Goal: Complete application form

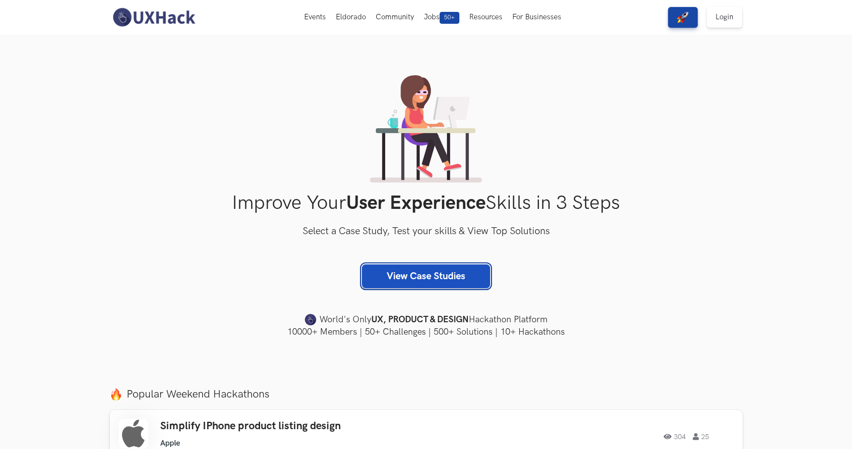
click at [407, 282] on link "View Case Studies" at bounding box center [426, 276] width 128 height 24
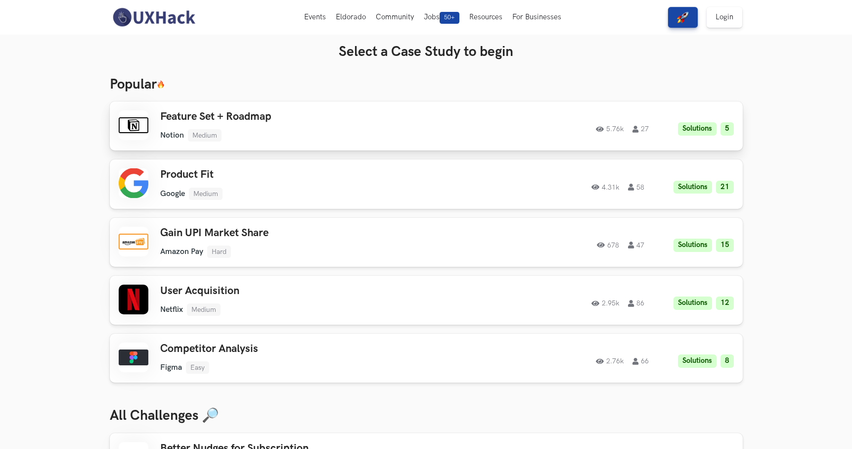
click at [375, 129] on div "Feature Set + Roadmap Notion Medium Notion Medium Solutions 5 5.76k 27" at bounding box center [300, 125] width 281 height 31
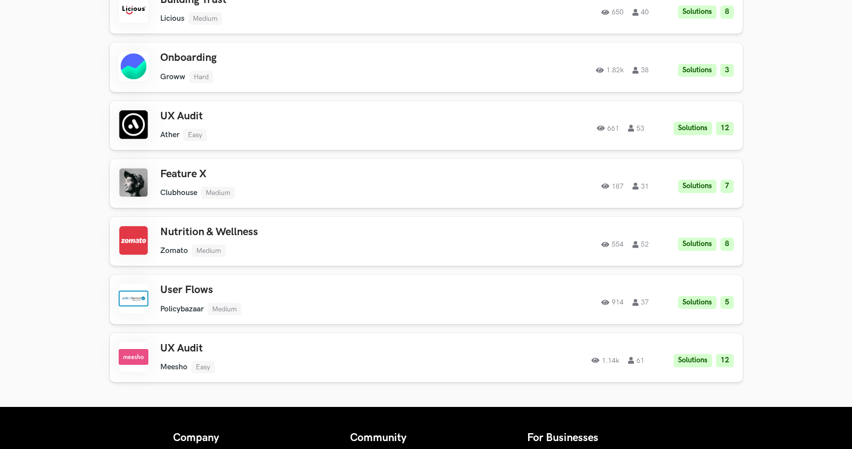
scroll to position [912, 0]
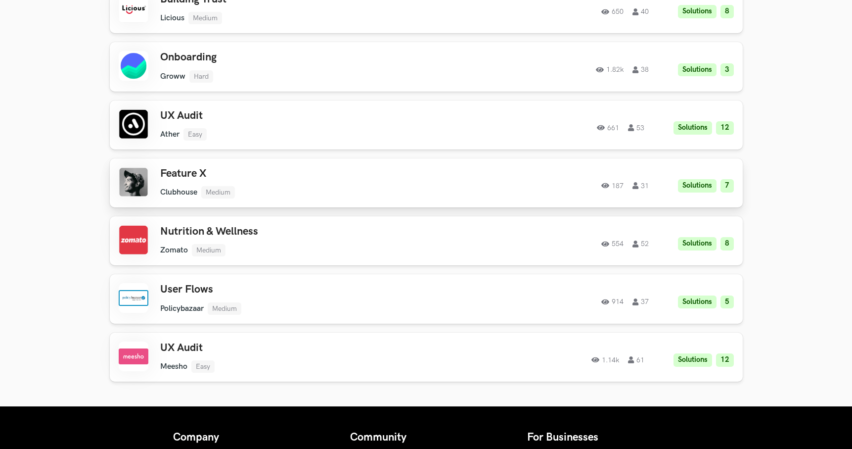
click at [412, 188] on ul "Clubhouse Medium" at bounding box center [300, 192] width 281 height 12
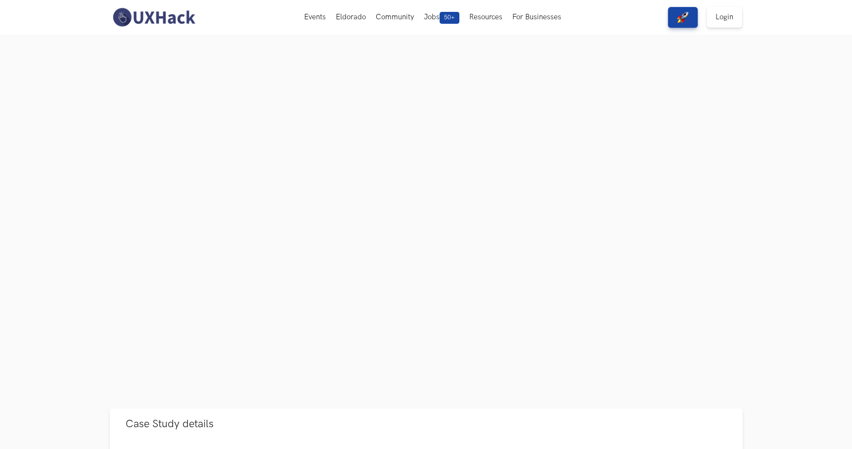
scroll to position [57, 0]
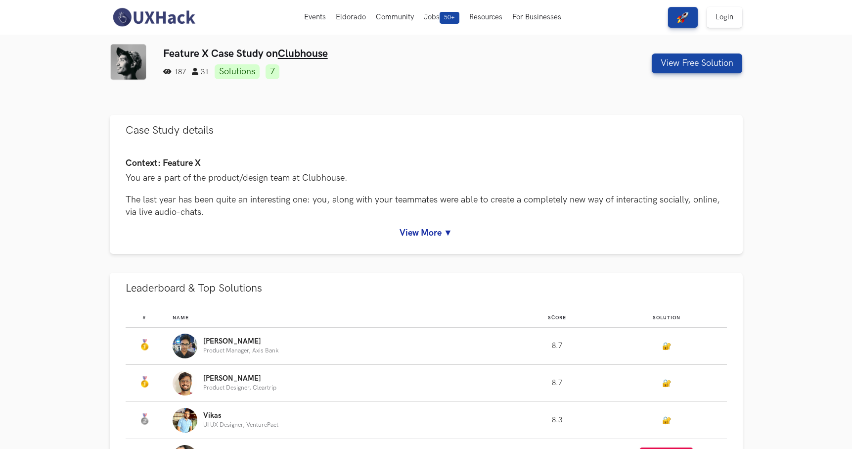
click at [175, 25] on img at bounding box center [154, 17] width 88 height 21
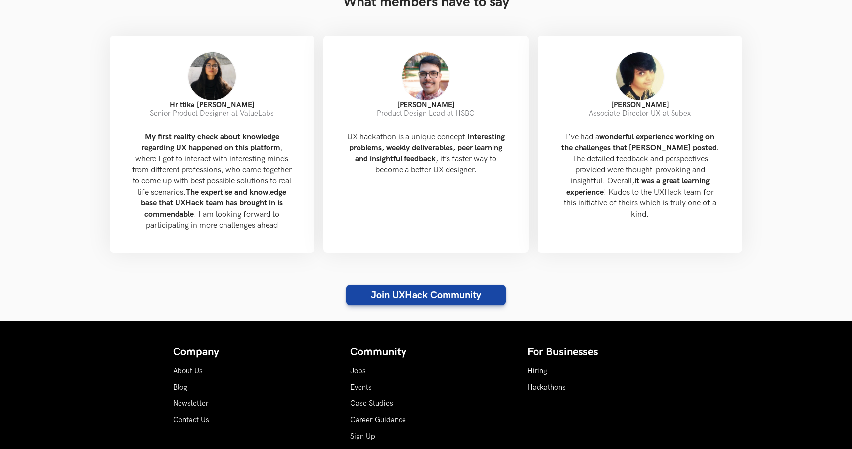
scroll to position [1071, 0]
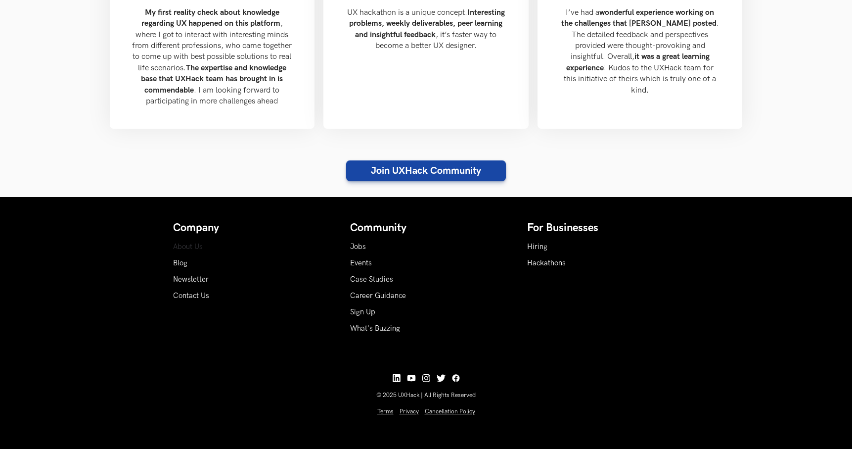
click at [190, 248] on link "About Us" at bounding box center [188, 246] width 30 height 8
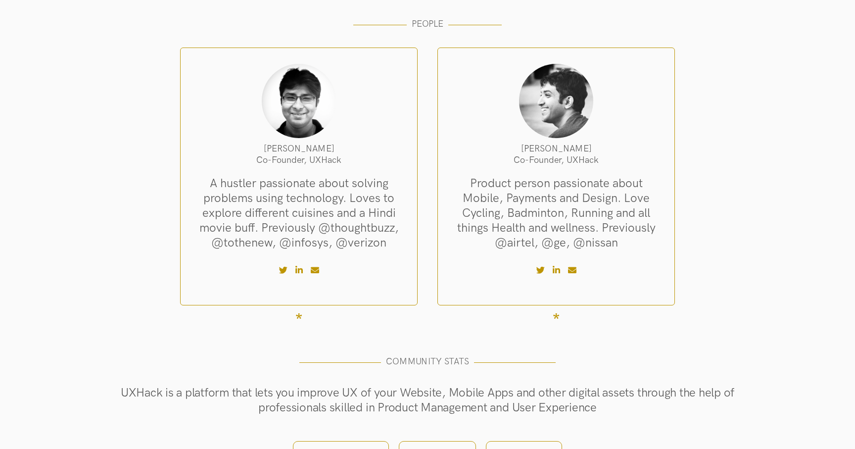
scroll to position [123, 0]
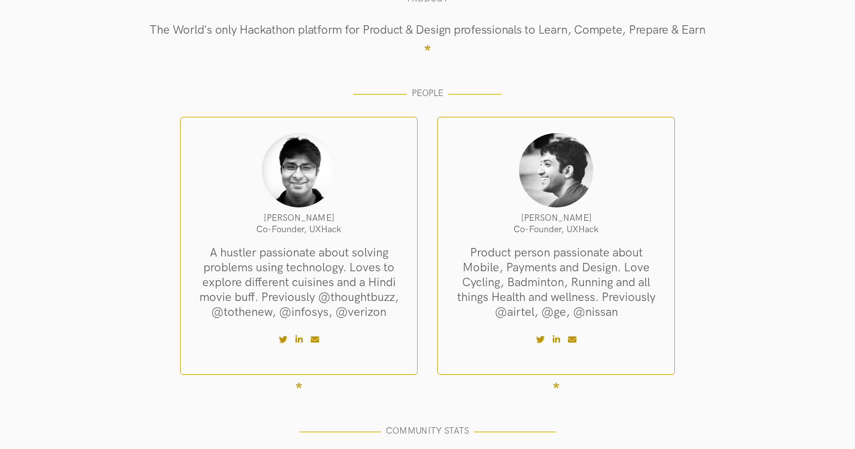
click at [301, 339] on icon at bounding box center [298, 339] width 7 height 8
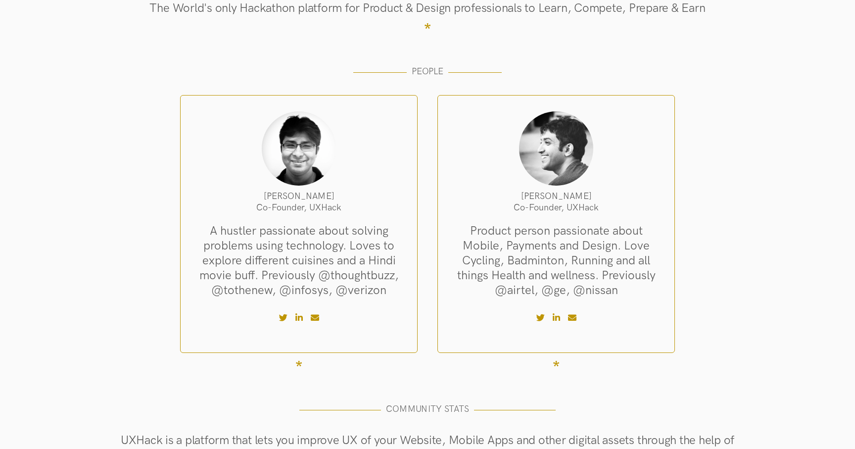
scroll to position [146, 0]
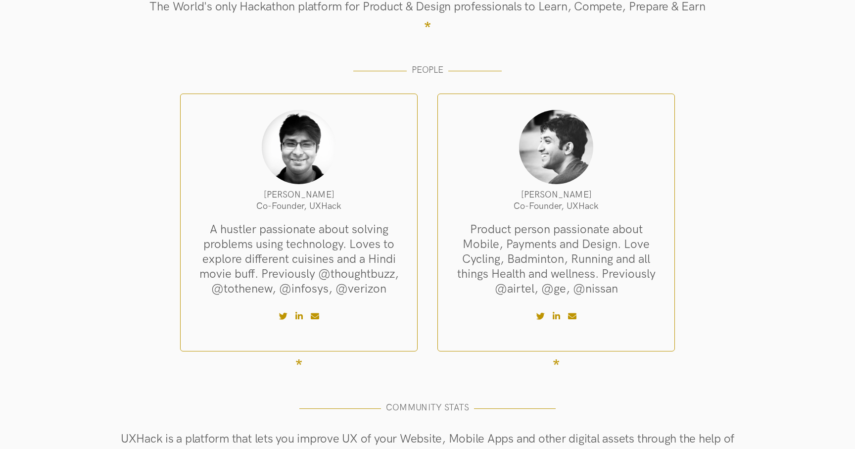
click at [555, 316] on icon at bounding box center [555, 316] width 7 height 8
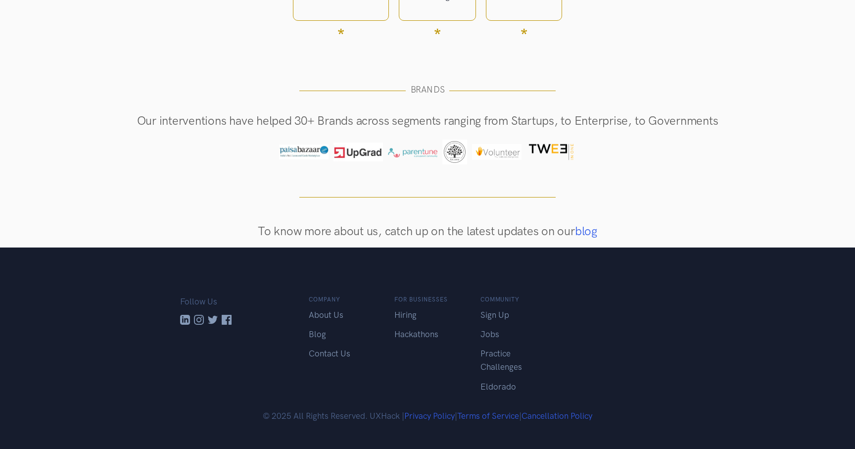
scroll to position [708, 0]
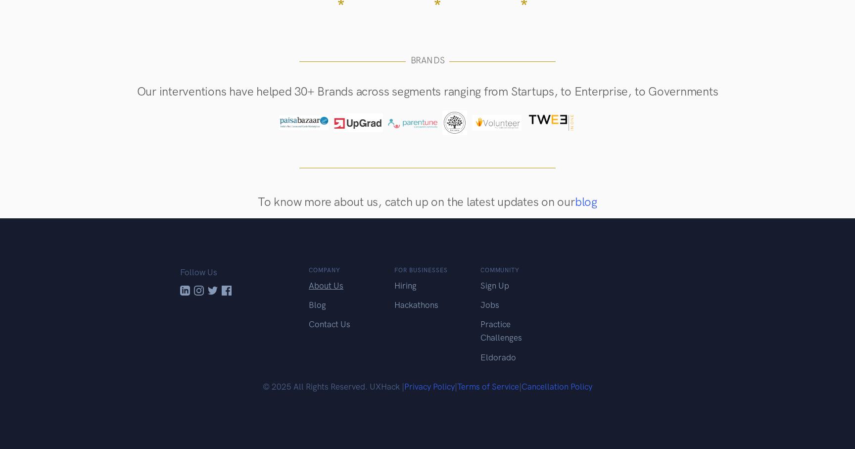
click at [338, 284] on link "About Us" at bounding box center [326, 285] width 35 height 10
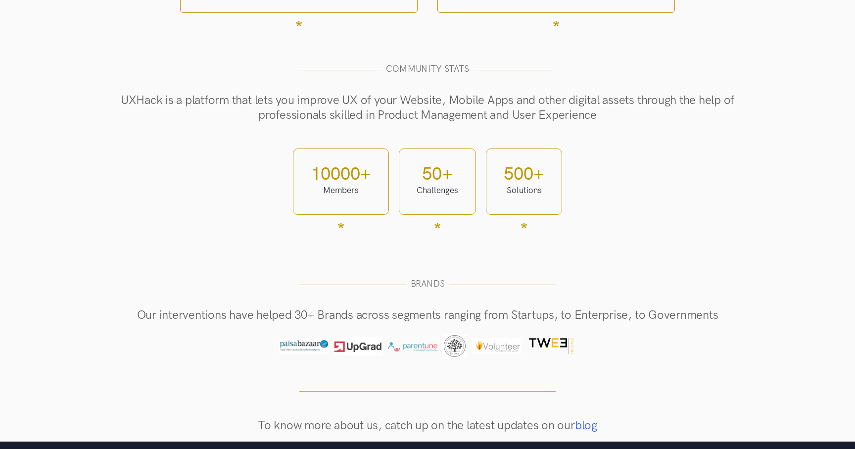
scroll to position [708, 0]
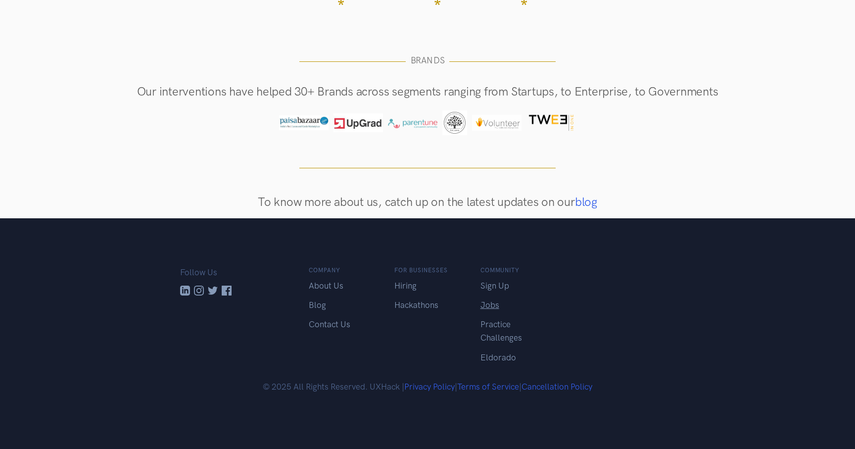
click at [489, 304] on link "Jobs" at bounding box center [489, 305] width 19 height 10
click at [496, 336] on link "Practice Challenges" at bounding box center [501, 330] width 42 height 23
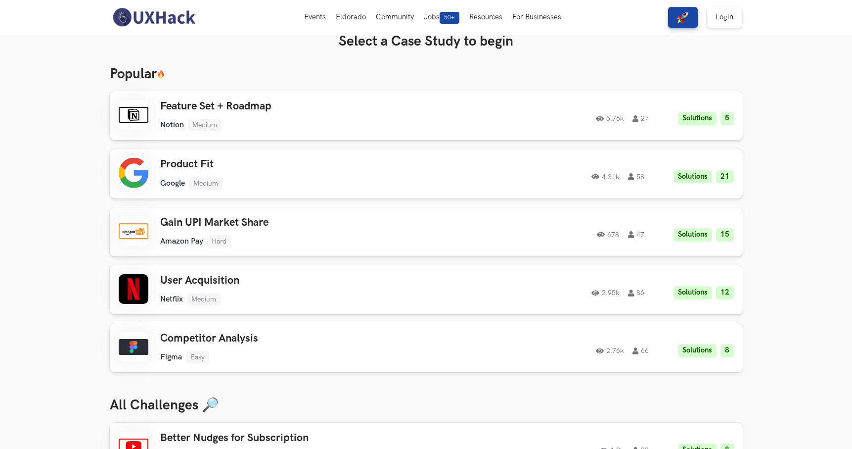
scroll to position [14, 0]
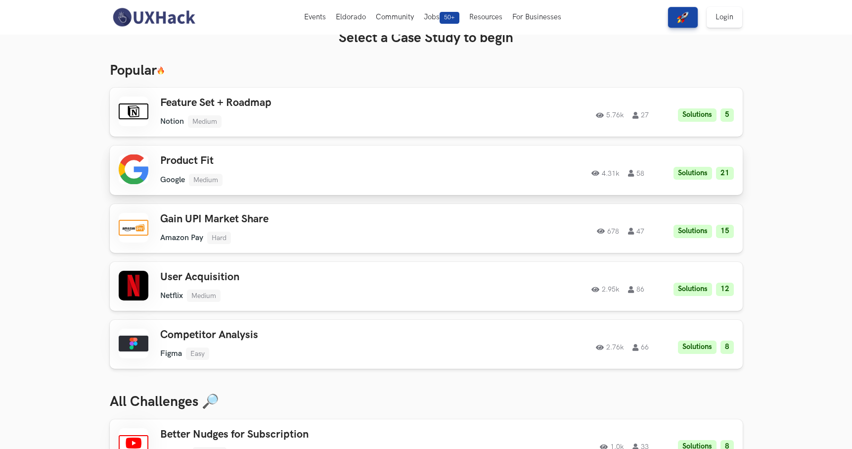
click at [482, 177] on div "4.31k 58 Solutions 21" at bounding box center [599, 170] width 269 height 19
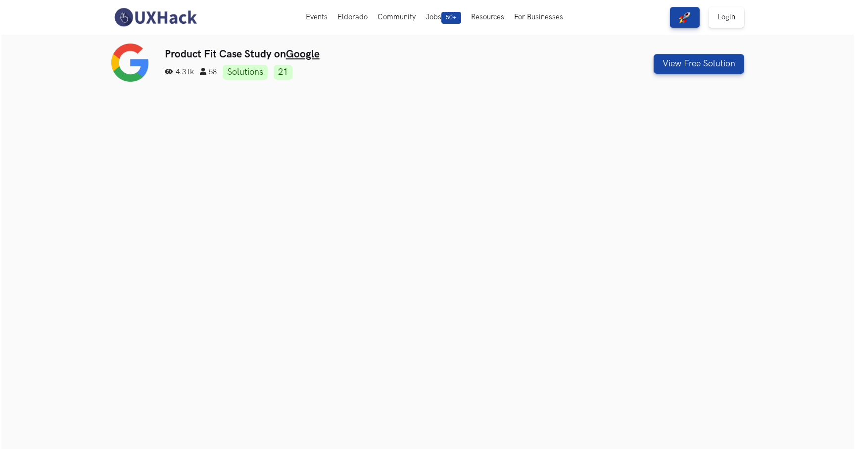
scroll to position [7, 0]
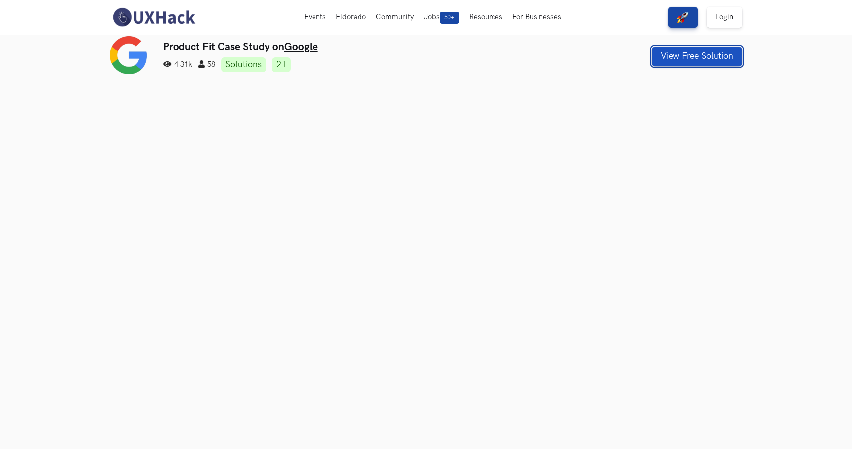
click at [707, 50] on button "View Free Solution" at bounding box center [697, 56] width 90 height 20
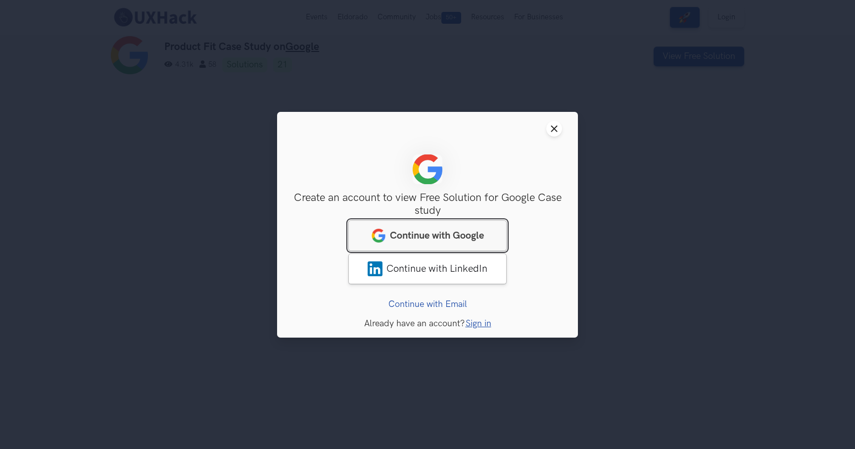
click at [448, 242] on link "Continue with Google" at bounding box center [427, 235] width 158 height 31
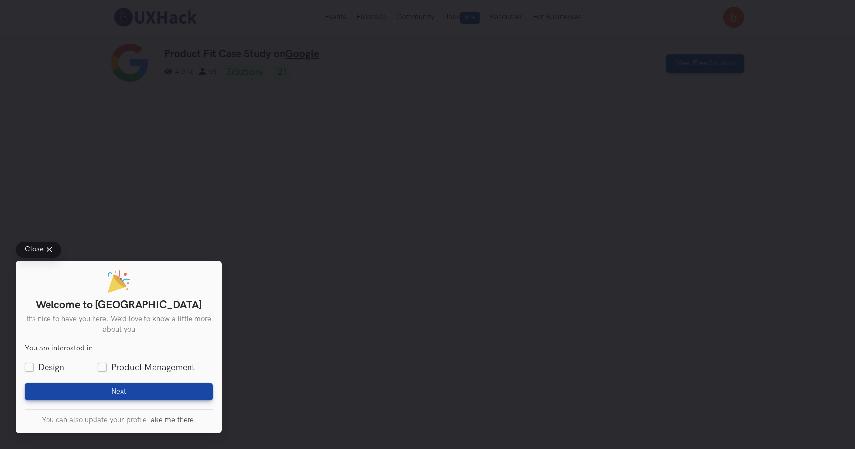
click at [73, 363] on ul "Design Product Management" at bounding box center [119, 367] width 188 height 12
click at [50, 365] on label "Design" at bounding box center [45, 367] width 40 height 12
click at [34, 365] on input "Design" at bounding box center [29, 367] width 9 height 9
checkbox input "true"
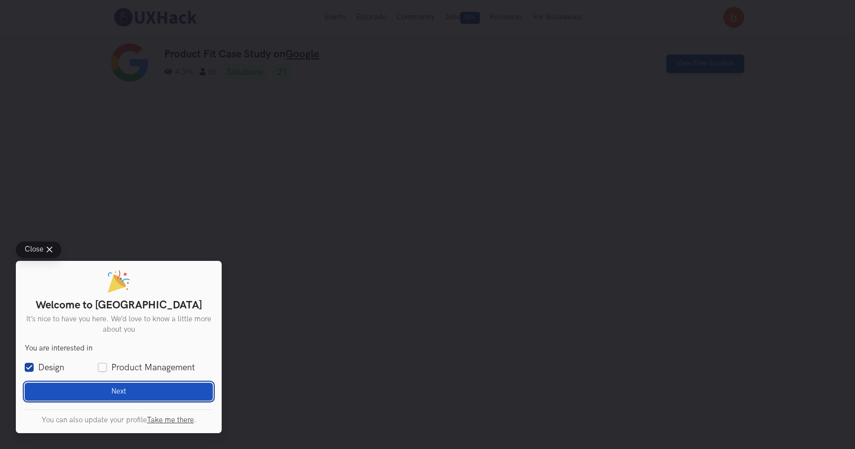
click at [97, 389] on button "Next Loading" at bounding box center [119, 391] width 188 height 18
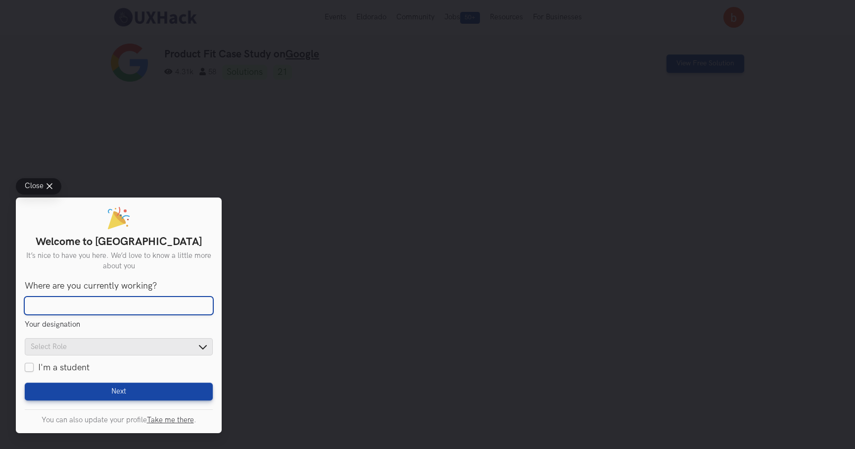
click at [116, 308] on input "Where are you currently working?" at bounding box center [119, 306] width 188 height 18
type input "google"
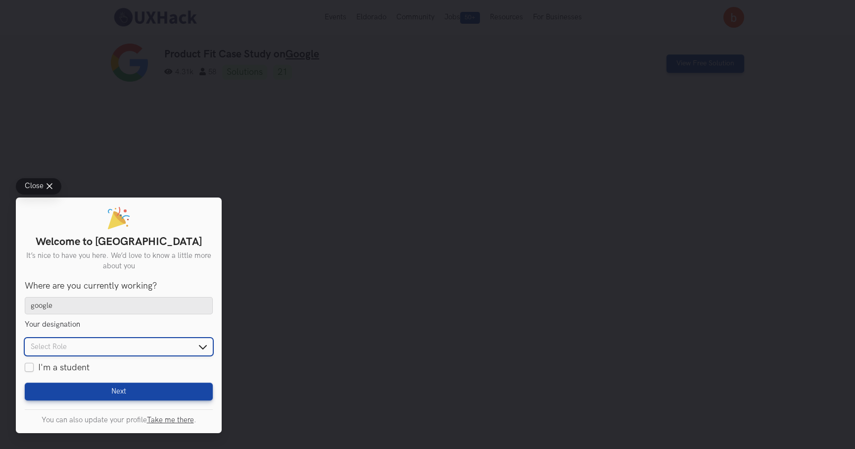
click at [161, 345] on input "text" at bounding box center [119, 346] width 188 height 17
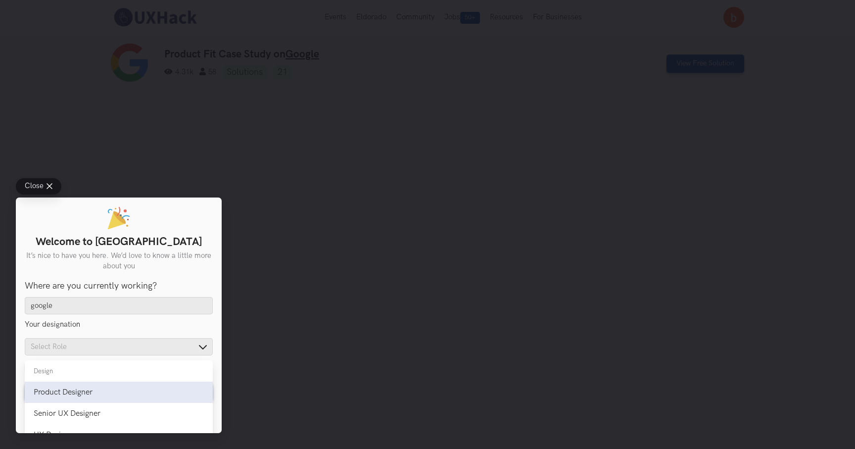
click at [147, 389] on div "Product Designer" at bounding box center [119, 391] width 170 height 9
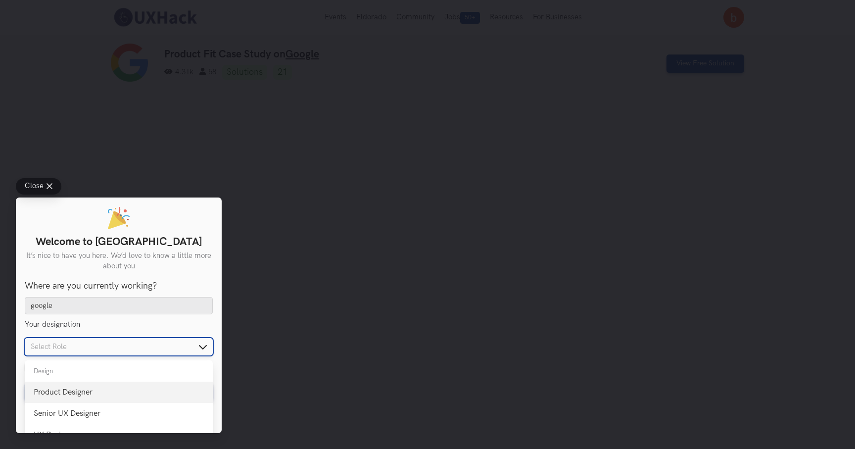
type input "Product Designer"
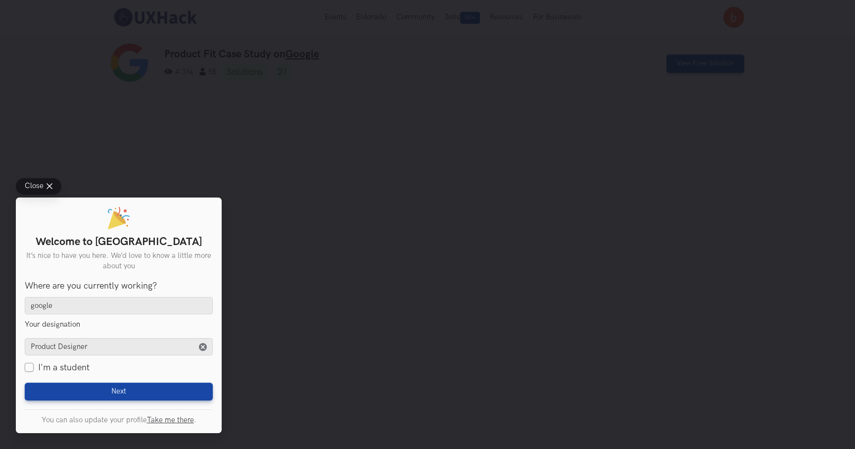
click at [79, 367] on label "I'm a student" at bounding box center [57, 367] width 65 height 12
click at [34, 367] on input "I'm a student" at bounding box center [29, 367] width 9 height 9
checkbox input "true"
click at [79, 367] on label "I'm a student" at bounding box center [57, 367] width 65 height 12
click at [34, 367] on input "I'm a student" at bounding box center [29, 367] width 9 height 9
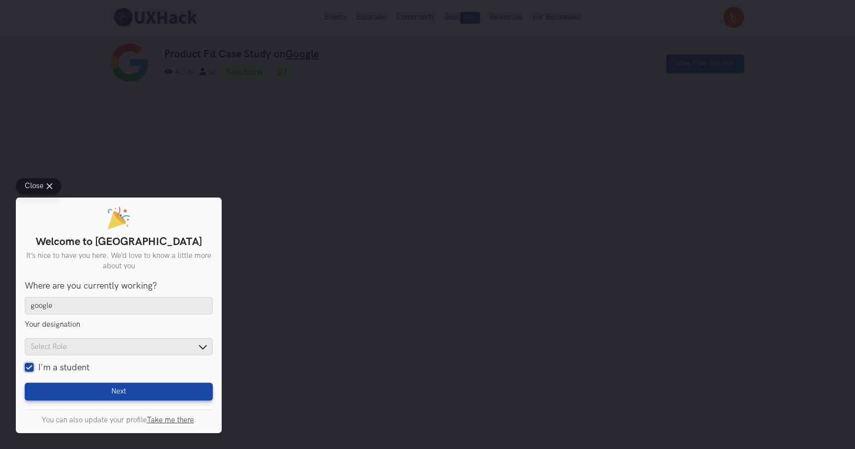
checkbox input "false"
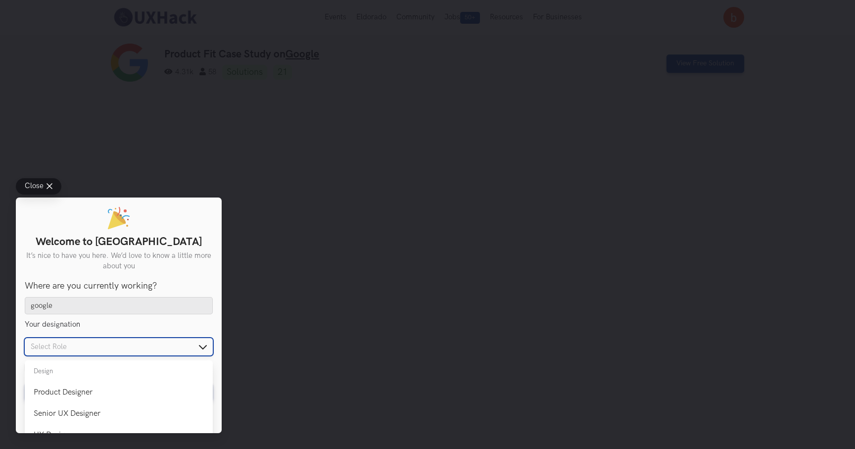
click at [114, 352] on input "text" at bounding box center [119, 346] width 188 height 17
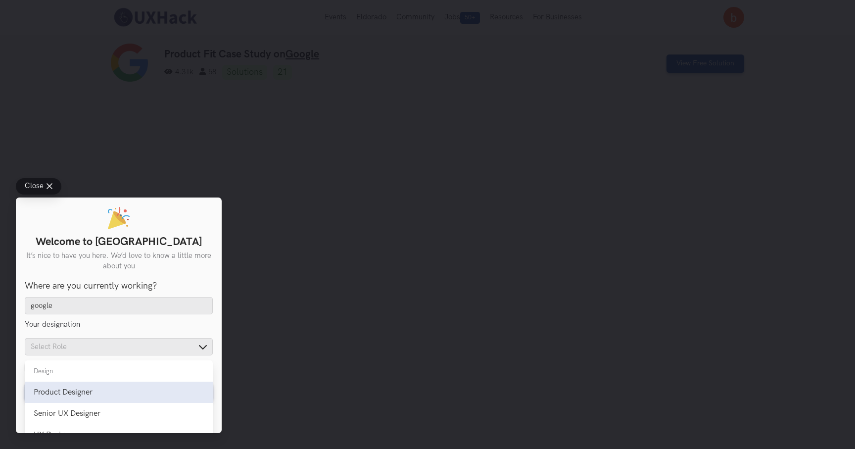
click at [110, 392] on div "Product Designer" at bounding box center [119, 391] width 170 height 9
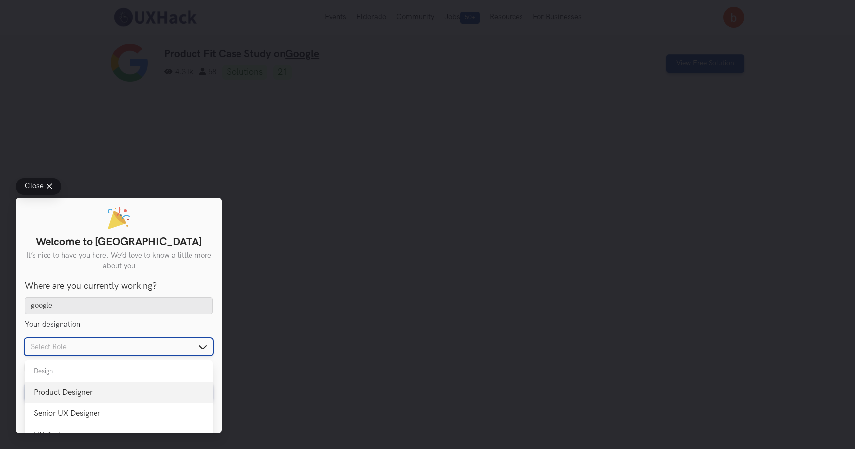
type input "Product Designer"
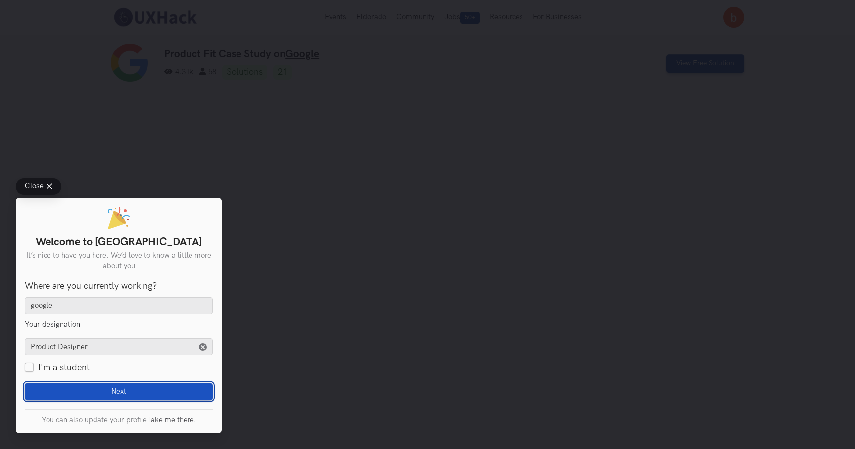
click at [120, 390] on span "Next" at bounding box center [118, 391] width 15 height 9
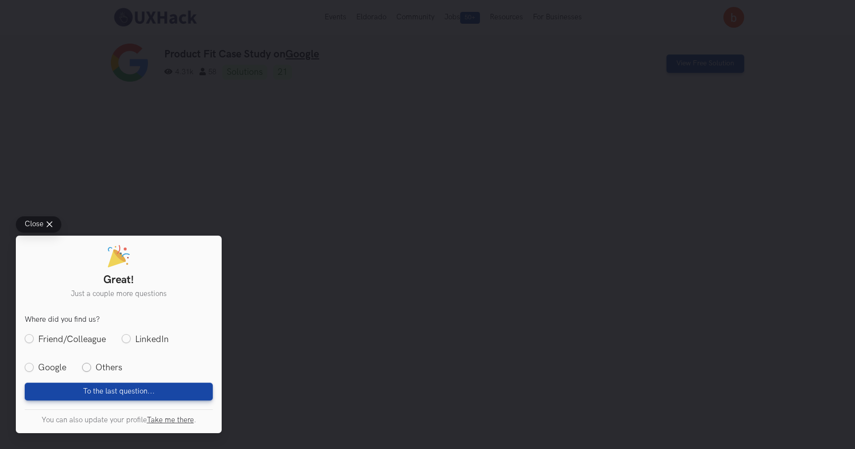
click at [87, 366] on label "Others" at bounding box center [102, 367] width 40 height 12
click at [87, 366] on input "Others" at bounding box center [86, 367] width 9 height 9
radio input "true"
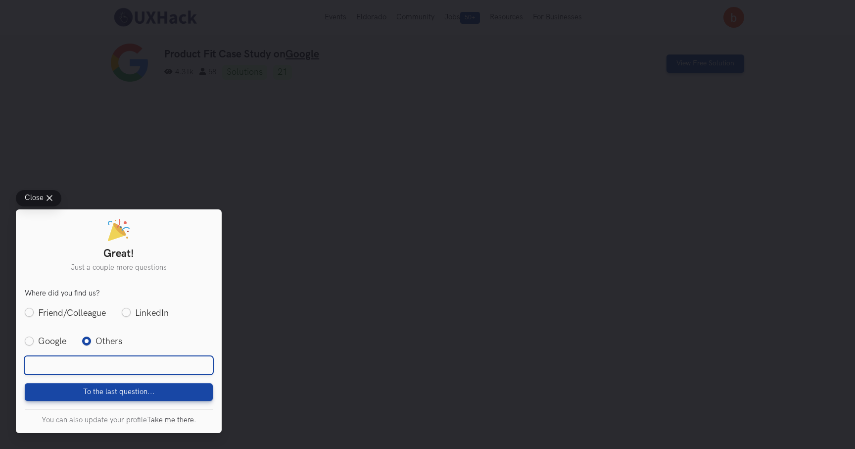
click at [96, 369] on input "text" at bounding box center [119, 365] width 188 height 18
type input "Dream"
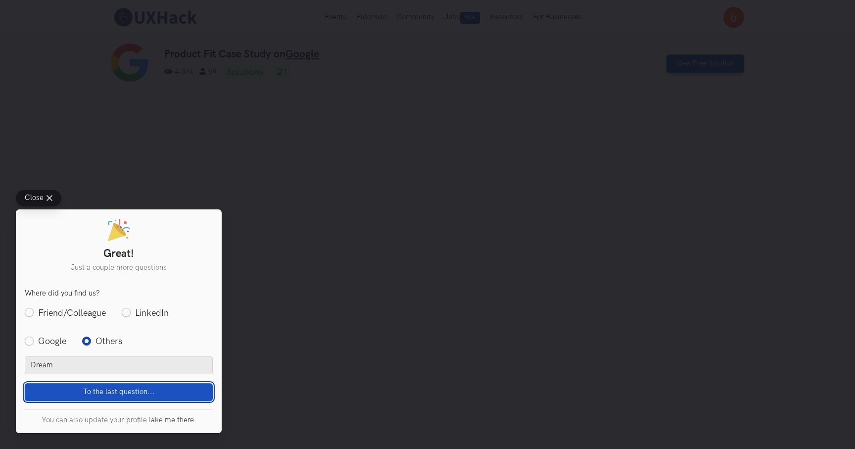
click at [143, 390] on span "To the last question..." at bounding box center [119, 391] width 72 height 9
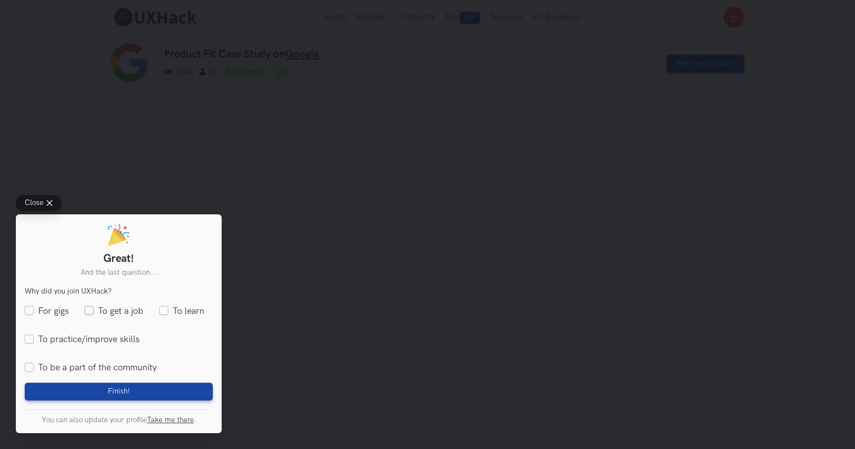
click at [91, 308] on label "To get a job" at bounding box center [114, 311] width 59 height 12
click at [91, 308] on input "To get a job" at bounding box center [89, 310] width 9 height 9
checkbox input "true"
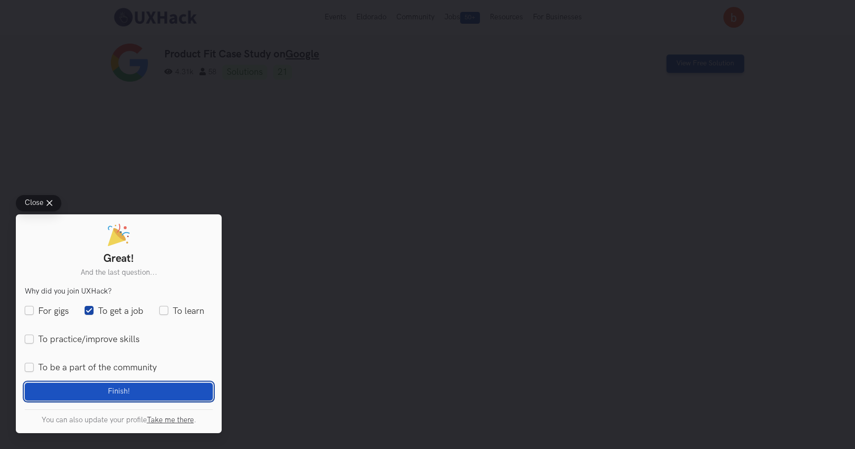
click at [108, 392] on span "Finish!" at bounding box center [119, 391] width 22 height 9
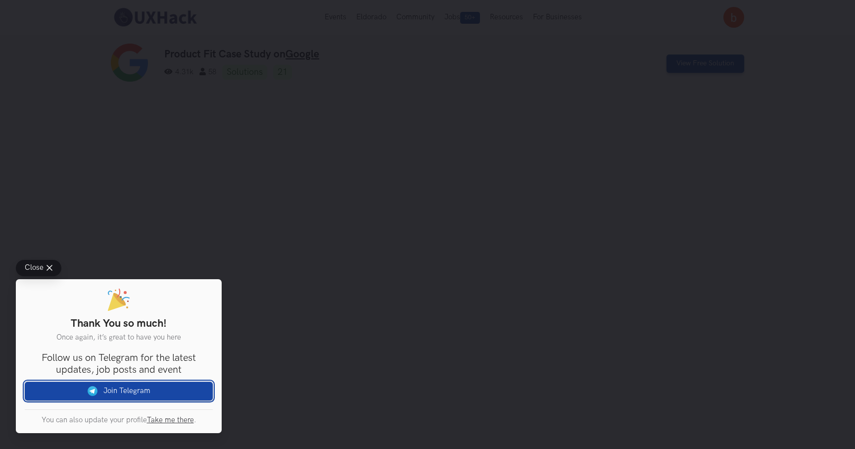
click at [107, 392] on link "Join Telegram" at bounding box center [119, 390] width 188 height 19
click at [43, 268] on span "Close" at bounding box center [34, 267] width 19 height 7
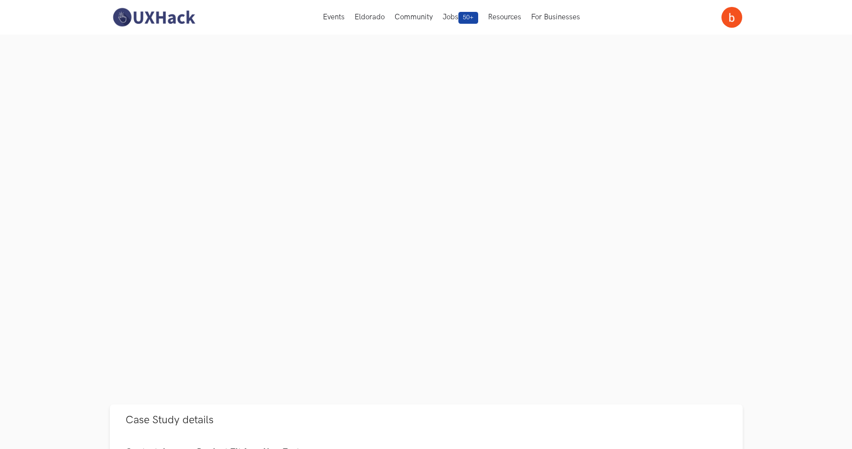
scroll to position [47, 0]
click at [157, 20] on img at bounding box center [154, 17] width 88 height 21
